Goal: Transaction & Acquisition: Purchase product/service

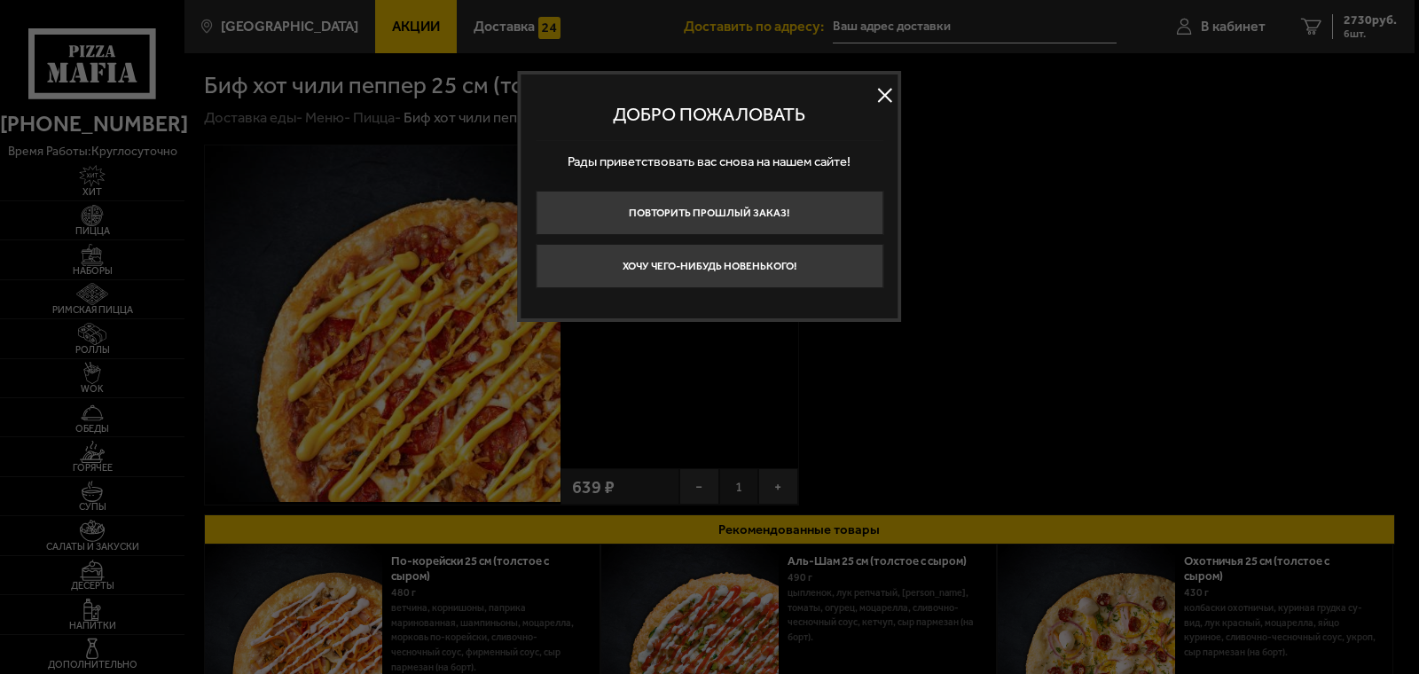
click at [891, 92] on button at bounding box center [885, 95] width 27 height 27
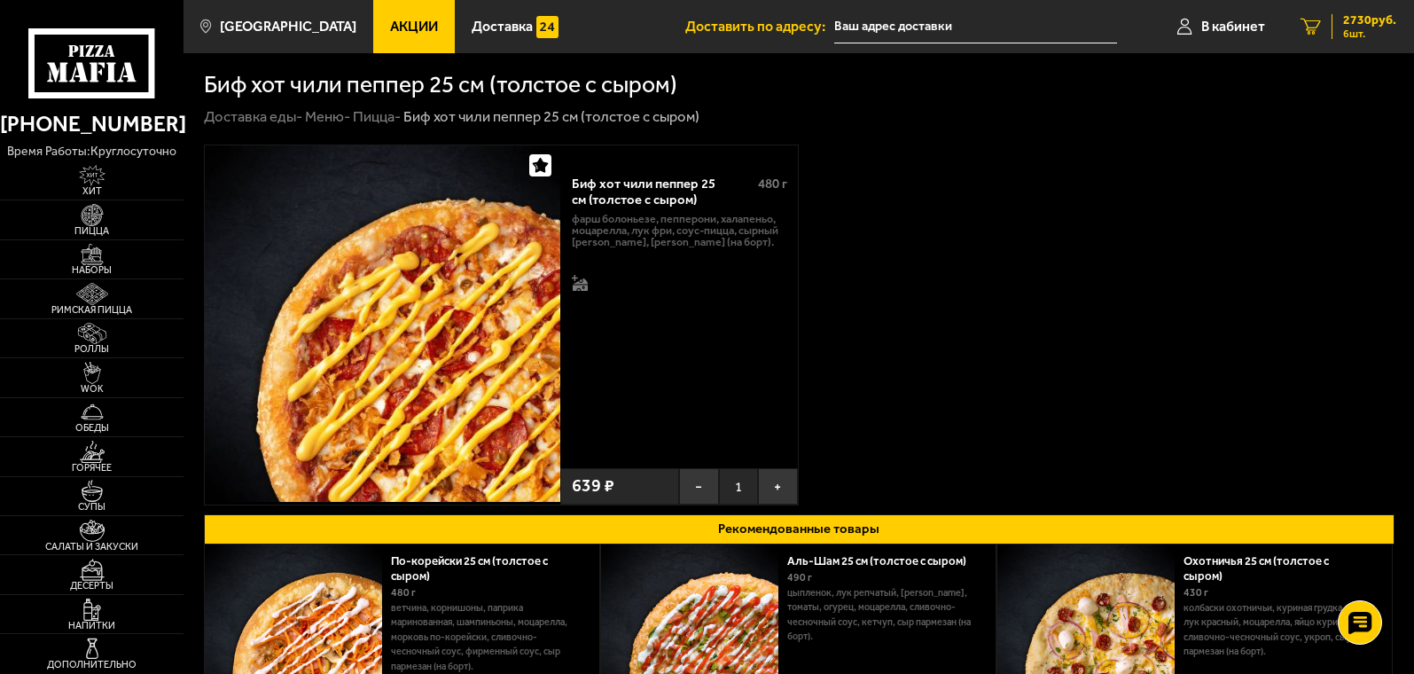
click at [1371, 25] on span "2730 руб." at bounding box center [1369, 20] width 53 height 12
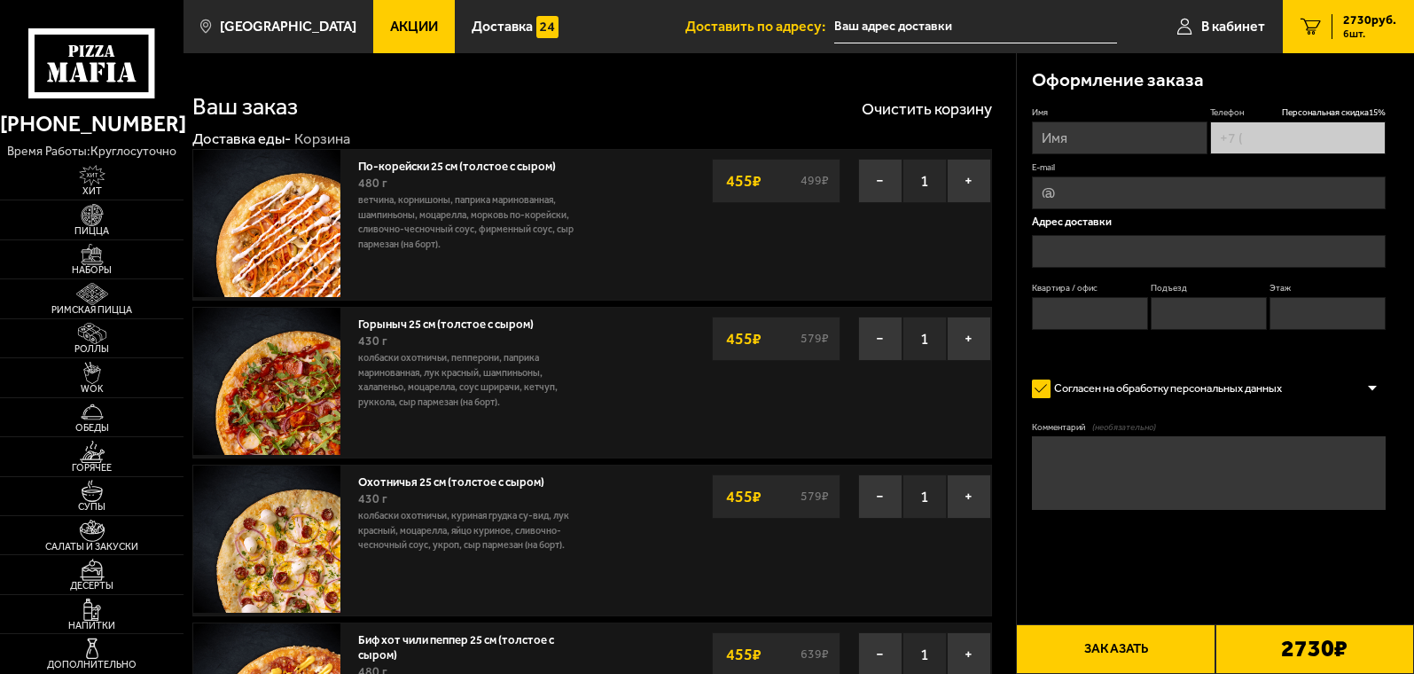
type input "[PHONE_NUMBER]"
type input "[STREET_ADDRESS]"
type input "58"
type input "5"
type input "4"
